Goal: Task Accomplishment & Management: Complete application form

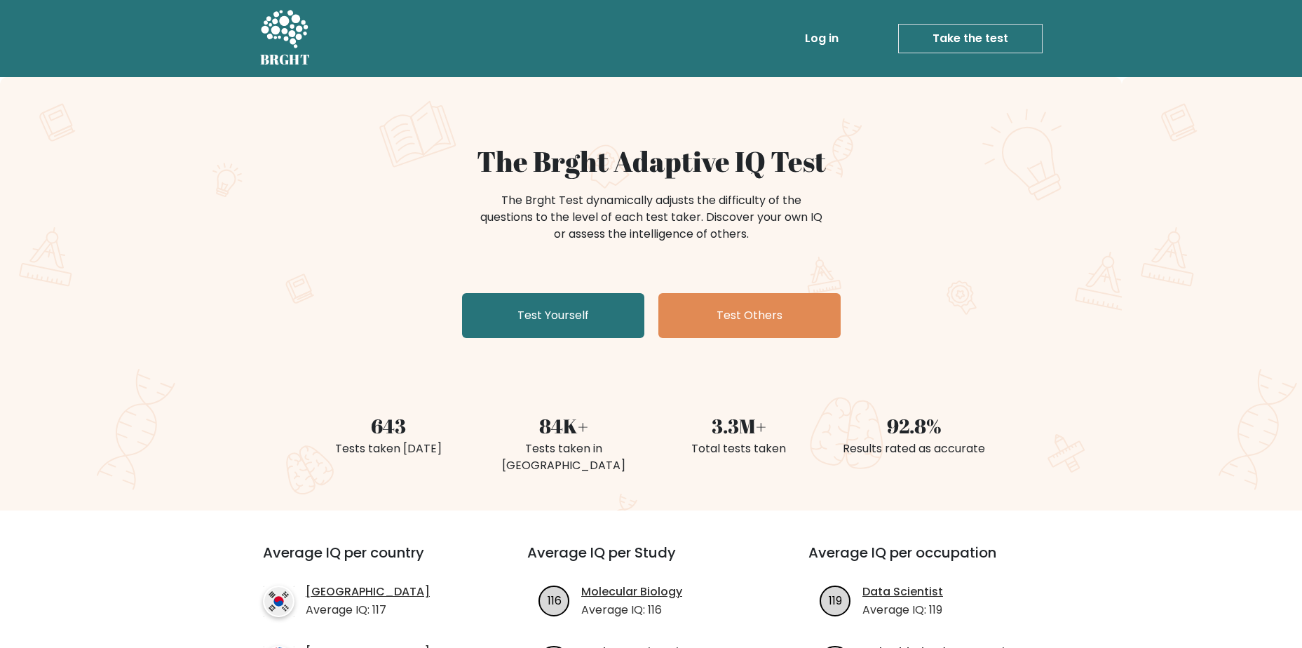
click at [994, 45] on link "Take the test" at bounding box center [970, 38] width 144 height 29
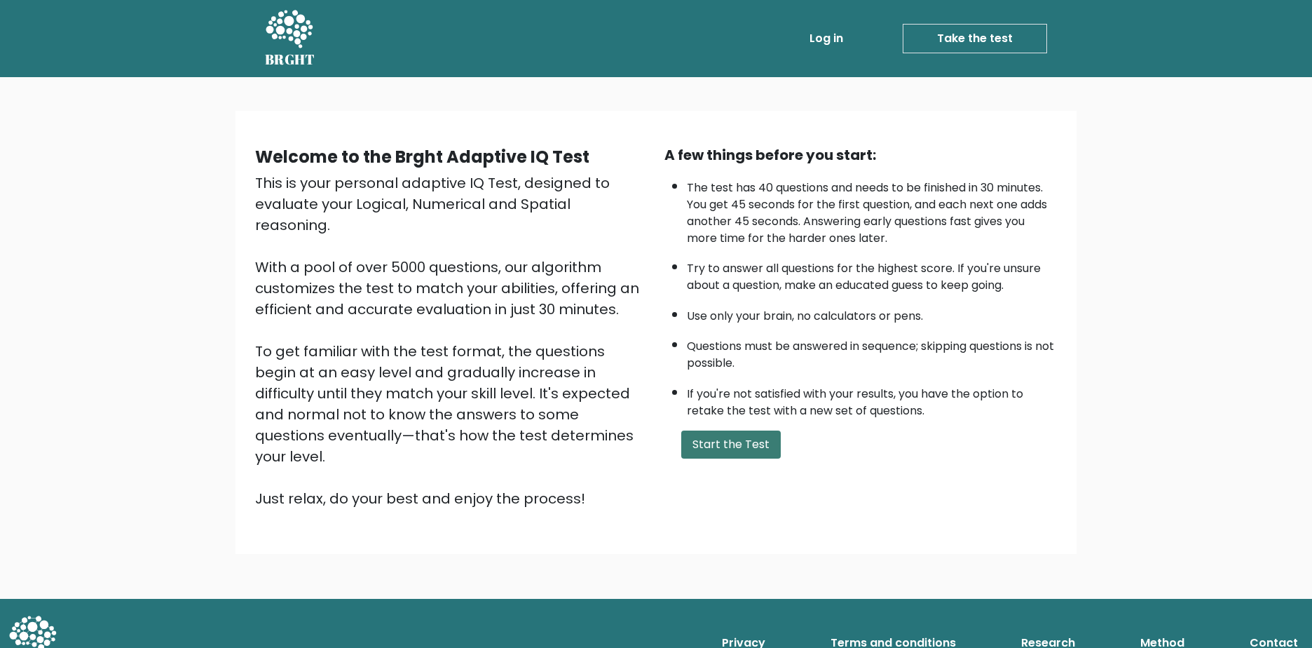
click at [749, 430] on button "Start the Test" at bounding box center [731, 444] width 100 height 28
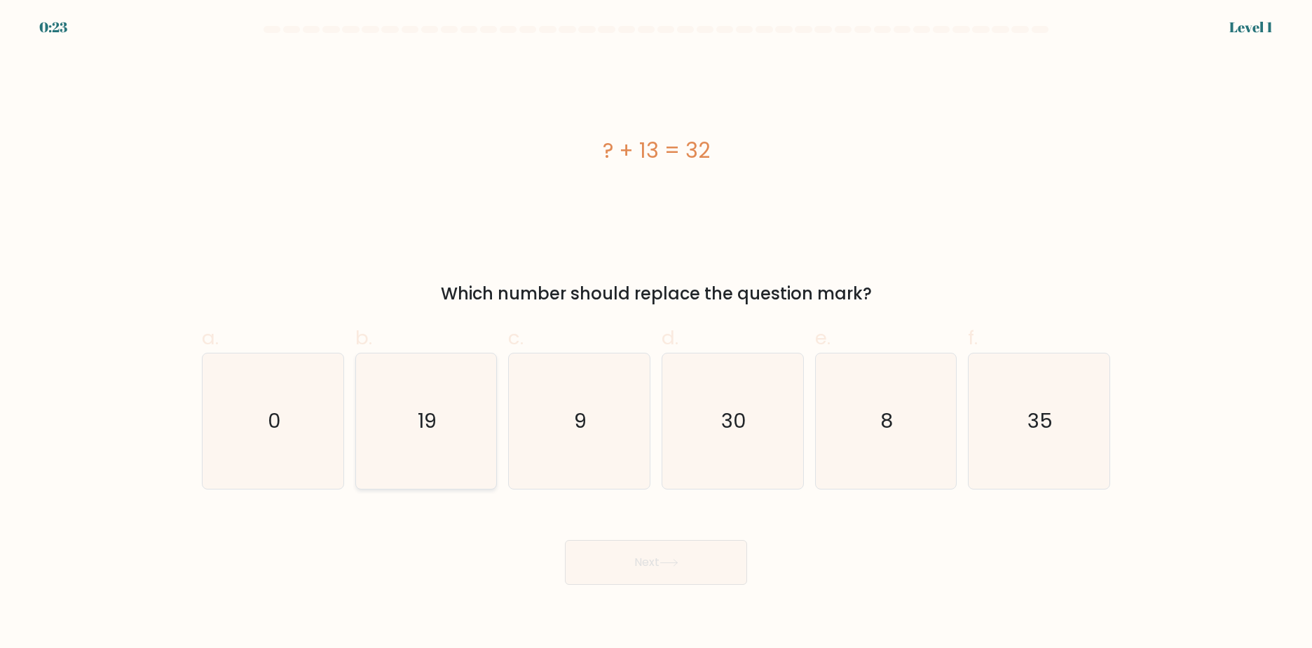
click at [435, 407] on text "19" at bounding box center [427, 421] width 19 height 28
click at [656, 324] on input "b. 19" at bounding box center [656, 328] width 1 height 9
radio input "true"
click at [422, 354] on icon "19" at bounding box center [426, 421] width 134 height 134
click at [656, 324] on input "b. 19" at bounding box center [656, 328] width 1 height 9
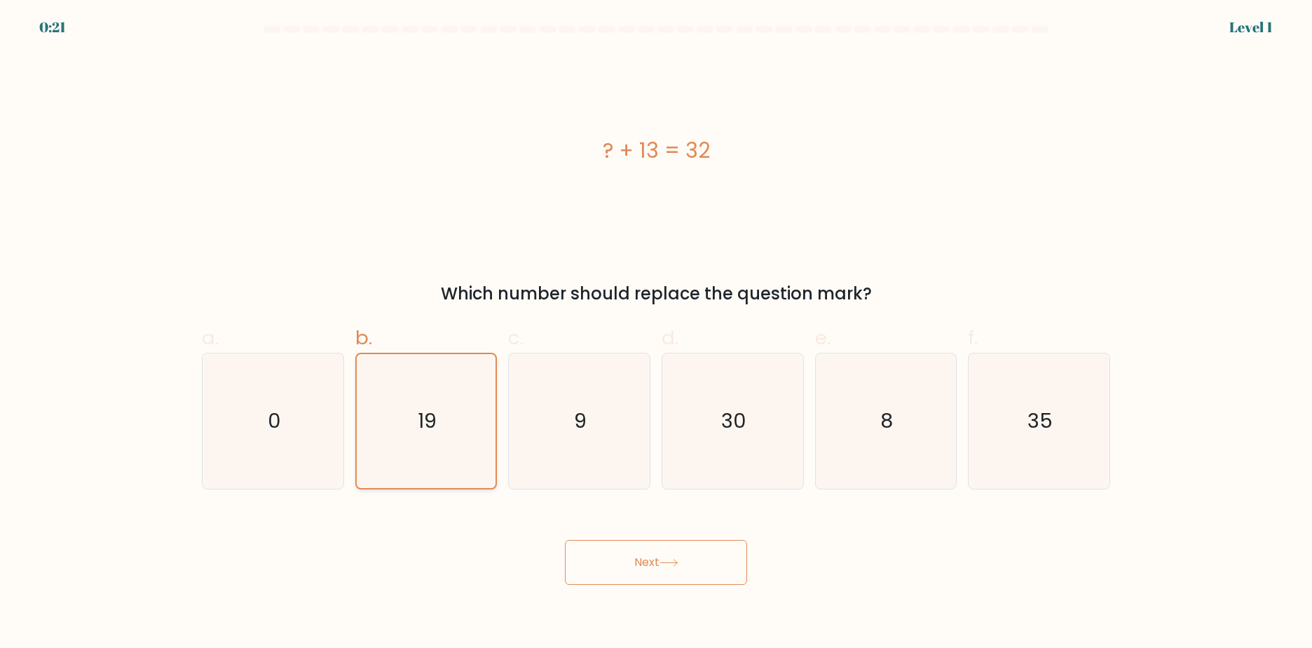
click at [421, 407] on text "19" at bounding box center [427, 421] width 19 height 28
click at [656, 324] on input "b. 19" at bounding box center [656, 328] width 1 height 9
click at [360, 324] on span "b." at bounding box center [363, 337] width 17 height 27
click at [656, 324] on input "b. 19" at bounding box center [656, 328] width 1 height 9
click at [435, 407] on text "19" at bounding box center [427, 421] width 19 height 28
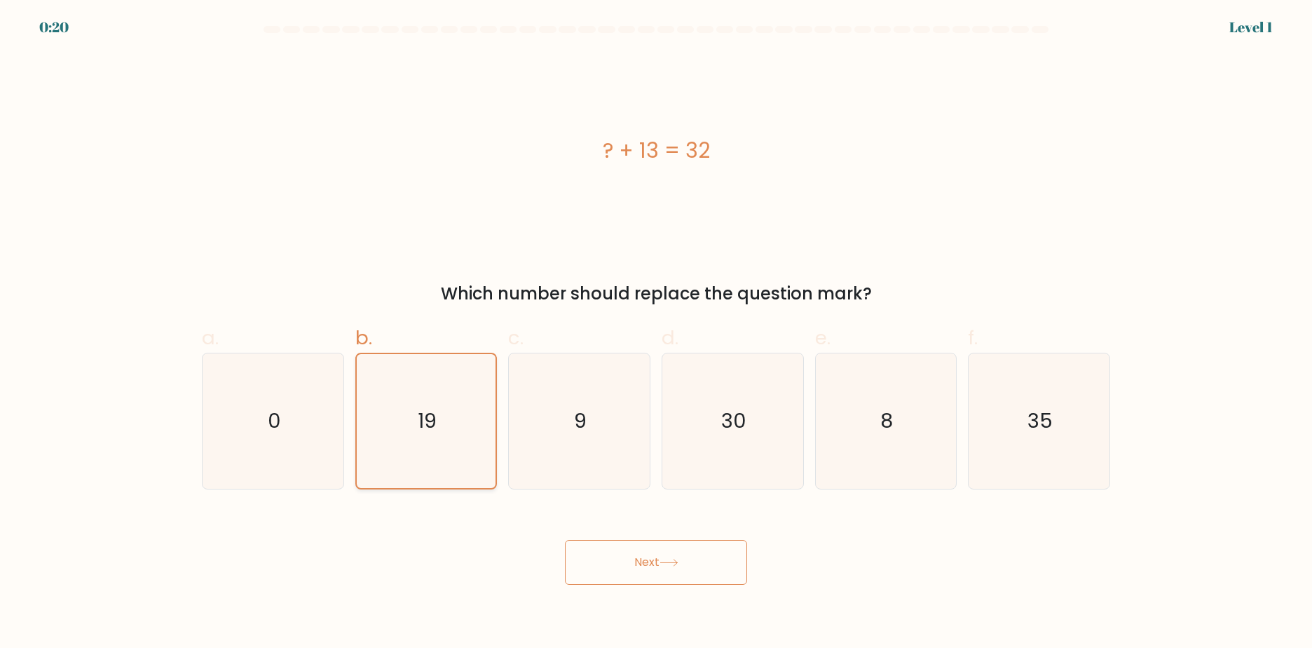
click at [656, 324] on input "b. 19" at bounding box center [656, 328] width 1 height 9
click at [649, 540] on button "Next" at bounding box center [656, 562] width 182 height 45
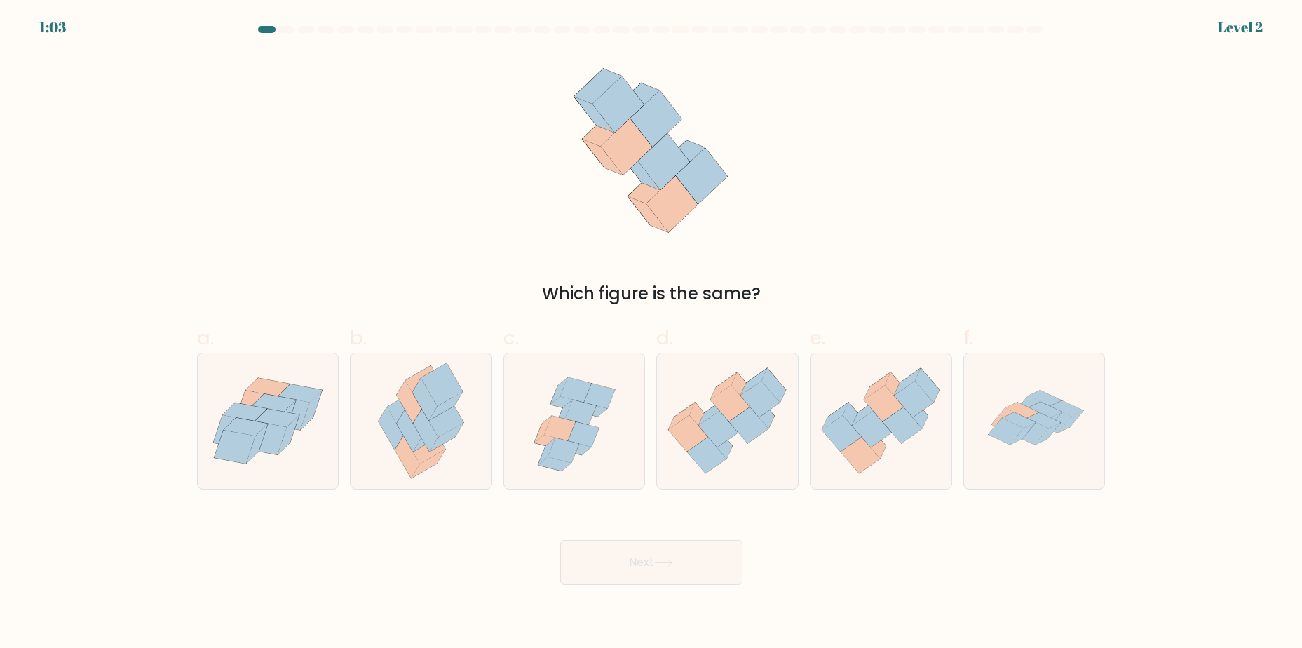
drag, startPoint x: 817, startPoint y: 354, endPoint x: 642, endPoint y: 221, distance: 219.6
click at [642, 221] on icon at bounding box center [650, 150] width 172 height 194
click at [734, 447] on icon at bounding box center [718, 429] width 39 height 36
click at [652, 333] on input "d." at bounding box center [651, 328] width 1 height 9
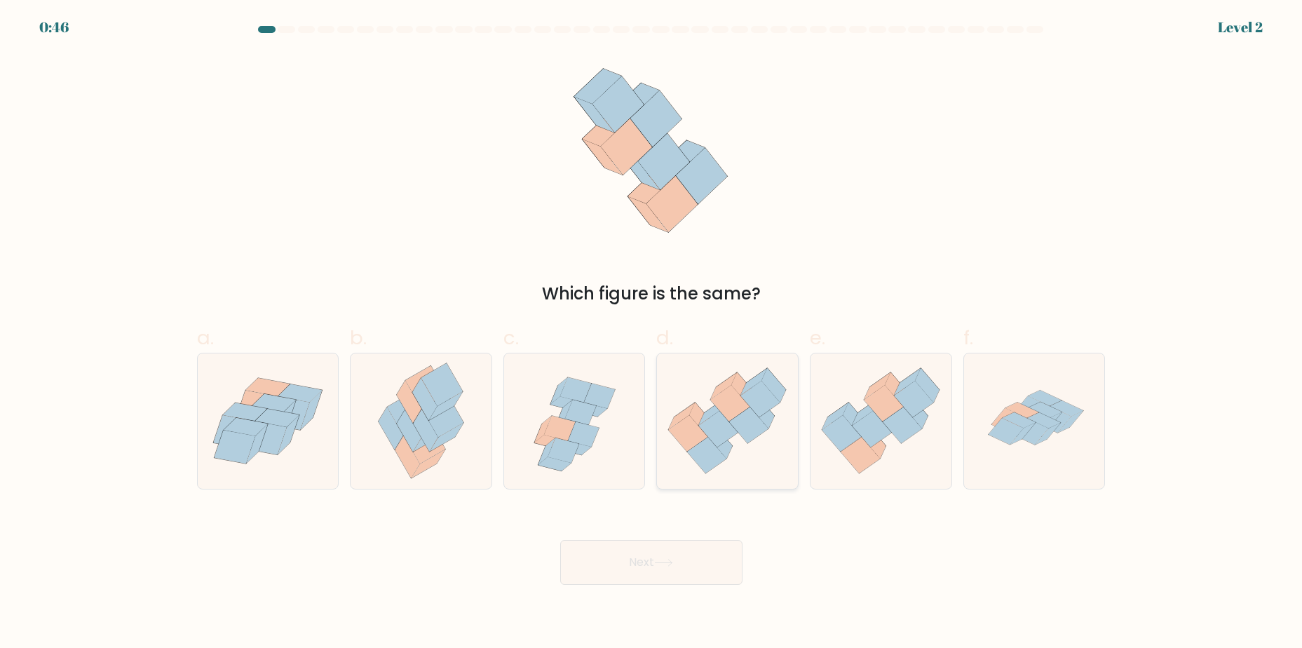
radio input "true"
click at [709, 447] on icon at bounding box center [718, 429] width 39 height 36
click at [652, 333] on input "d." at bounding box center [651, 328] width 1 height 9
click at [639, 585] on button "Next" at bounding box center [651, 562] width 182 height 45
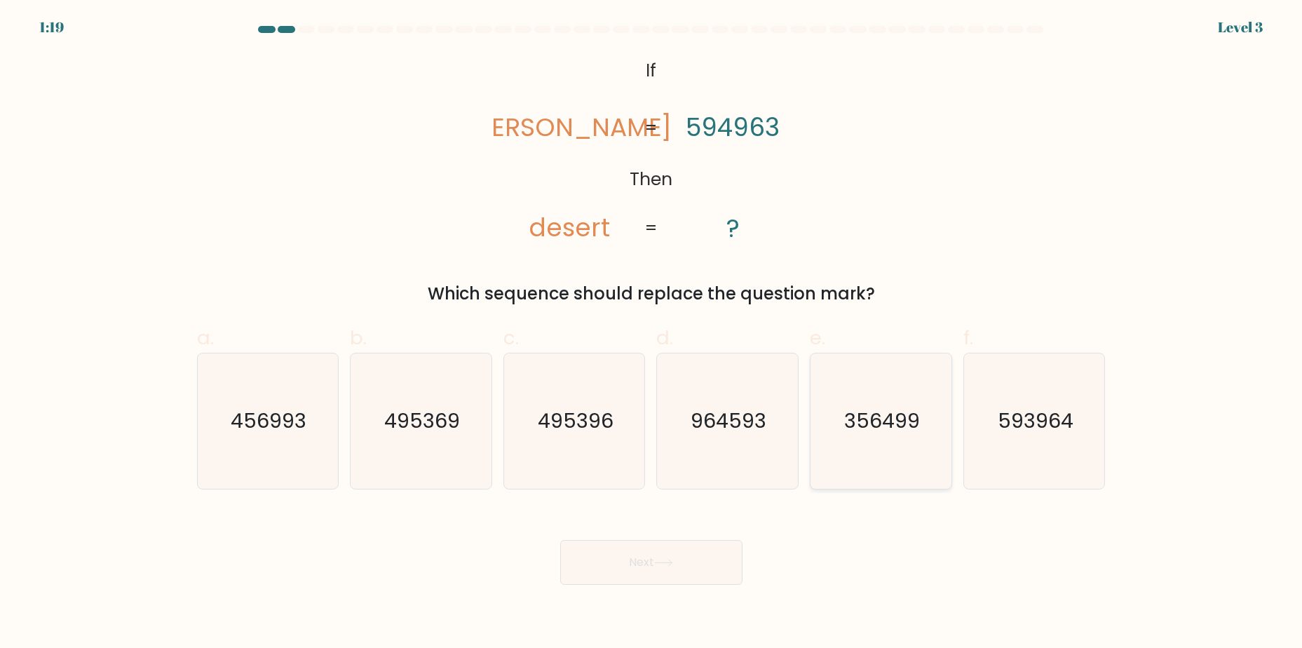
scroll to position [242, 0]
click at [423, 435] on text "495369" at bounding box center [422, 421] width 76 height 28
click at [651, 333] on input "b. 495369" at bounding box center [651, 328] width 1 height 9
radio input "true"
drag, startPoint x: 637, startPoint y: 641, endPoint x: 642, endPoint y: 633, distance: 9.1
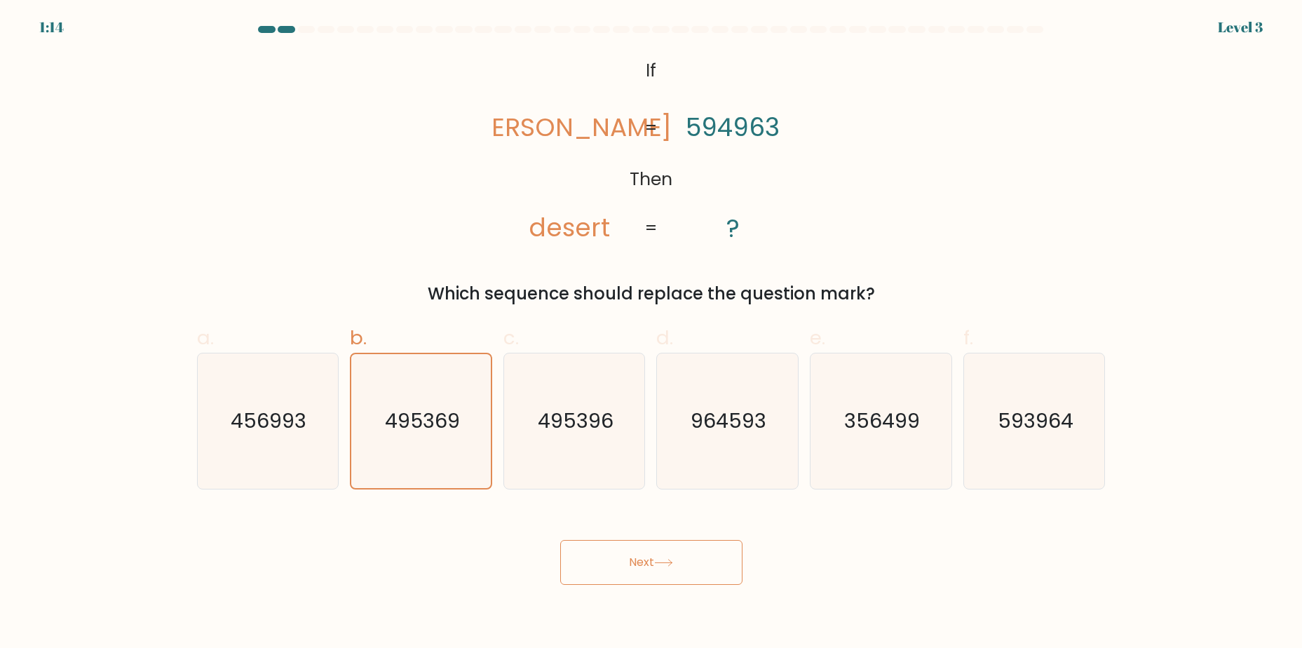
click at [637, 585] on button "Next" at bounding box center [651, 562] width 182 height 45
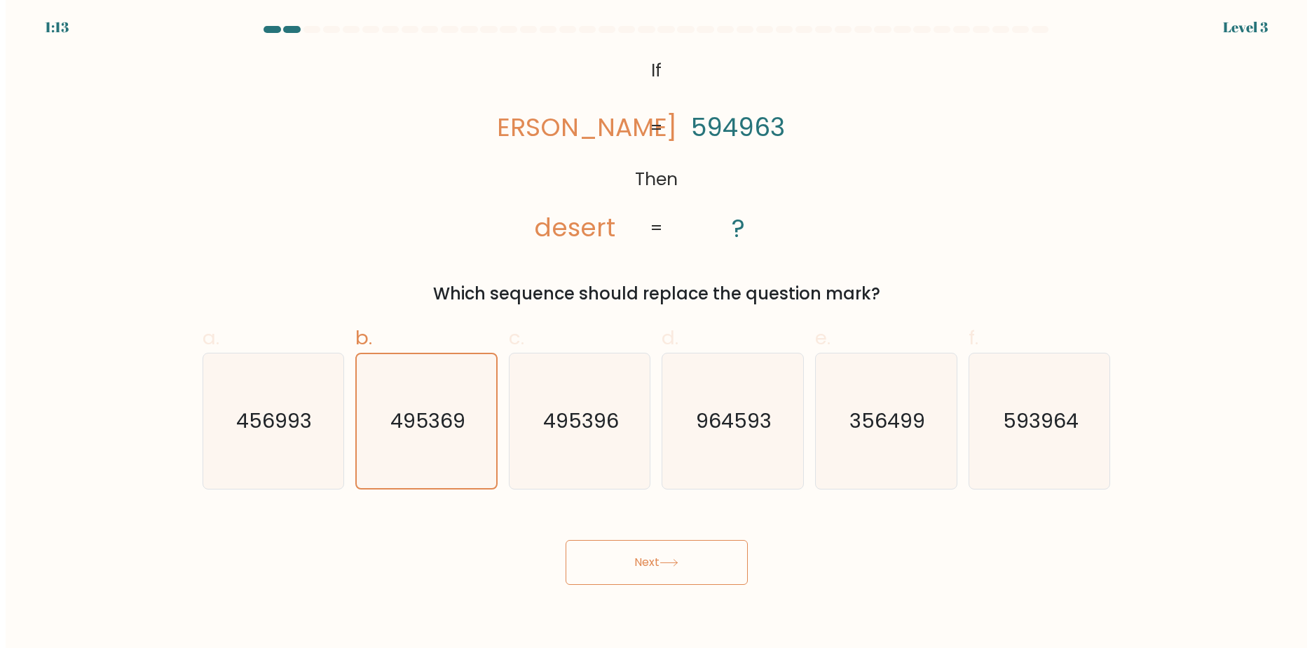
scroll to position [0, 0]
